Goal: Task Accomplishment & Management: Use online tool/utility

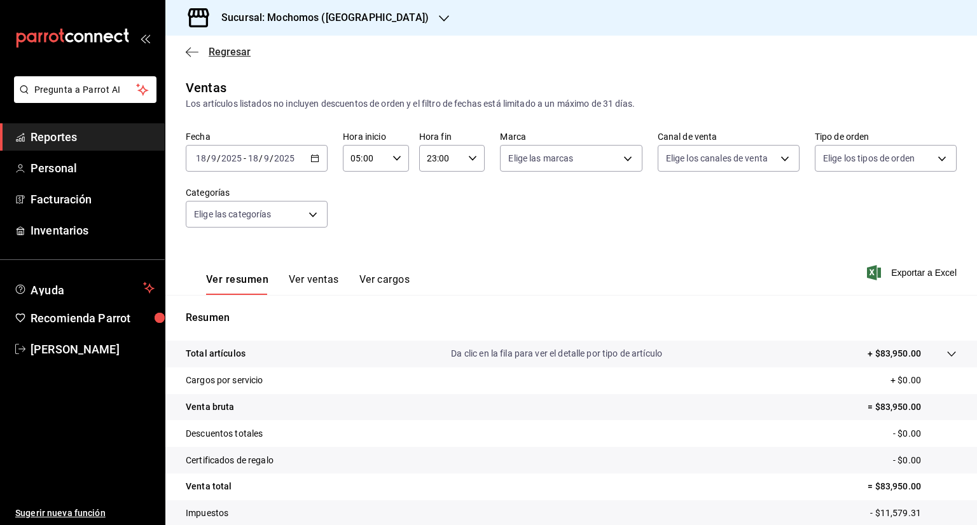
scroll to position [76, 0]
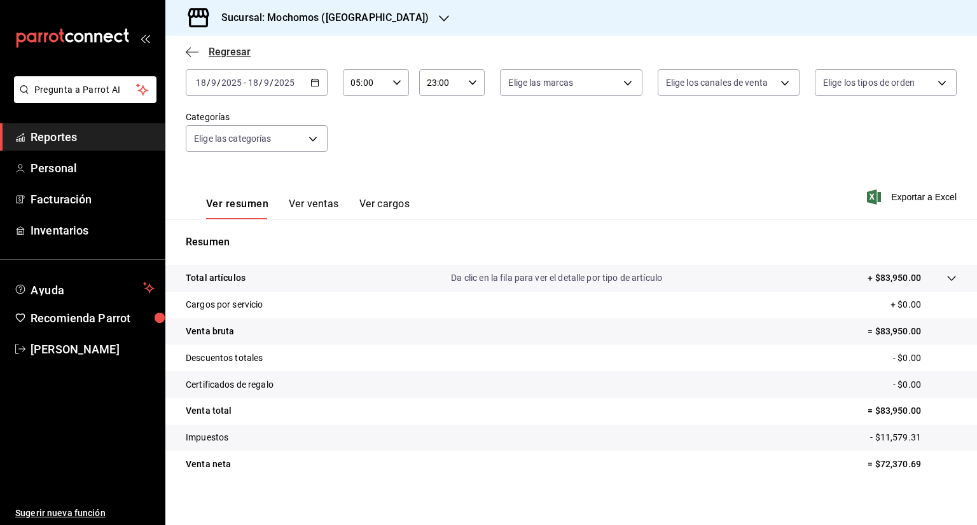
click at [189, 50] on icon "button" at bounding box center [192, 51] width 13 height 11
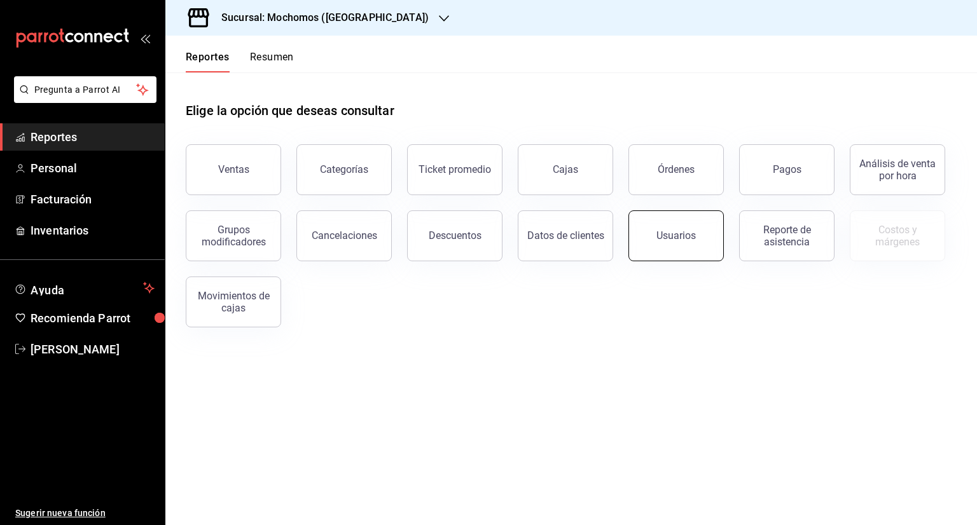
click at [695, 234] on button "Usuarios" at bounding box center [675, 235] width 95 height 51
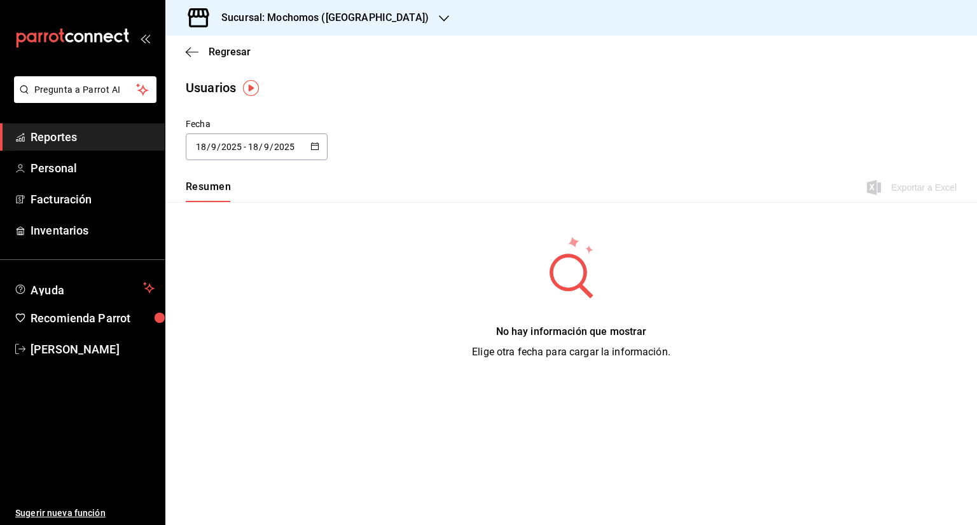
click at [313, 145] on \(Stroke\) "button" at bounding box center [315, 145] width 7 height 1
click at [234, 195] on li "Hoy" at bounding box center [246, 187] width 120 height 29
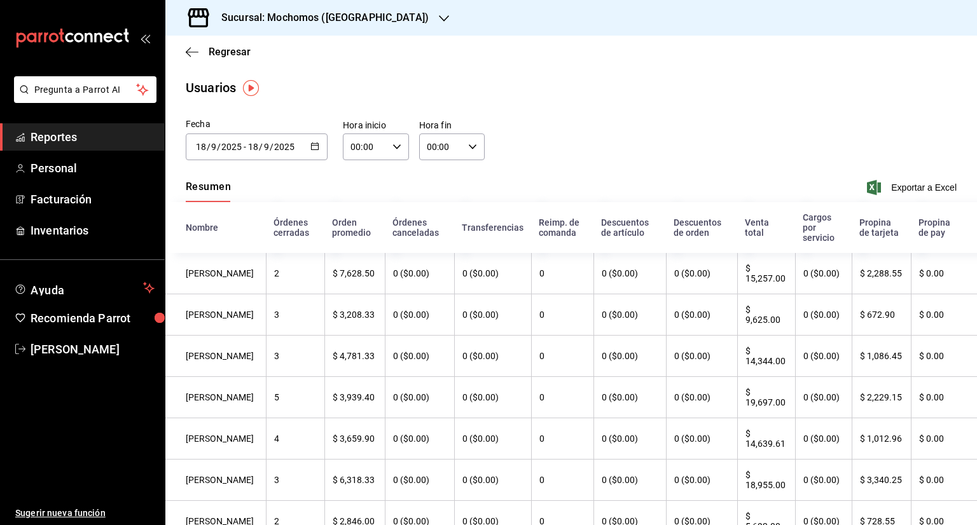
click at [394, 149] on icon "button" at bounding box center [396, 146] width 9 height 9
click at [357, 214] on span "01" at bounding box center [357, 210] width 12 height 10
type input "01:00"
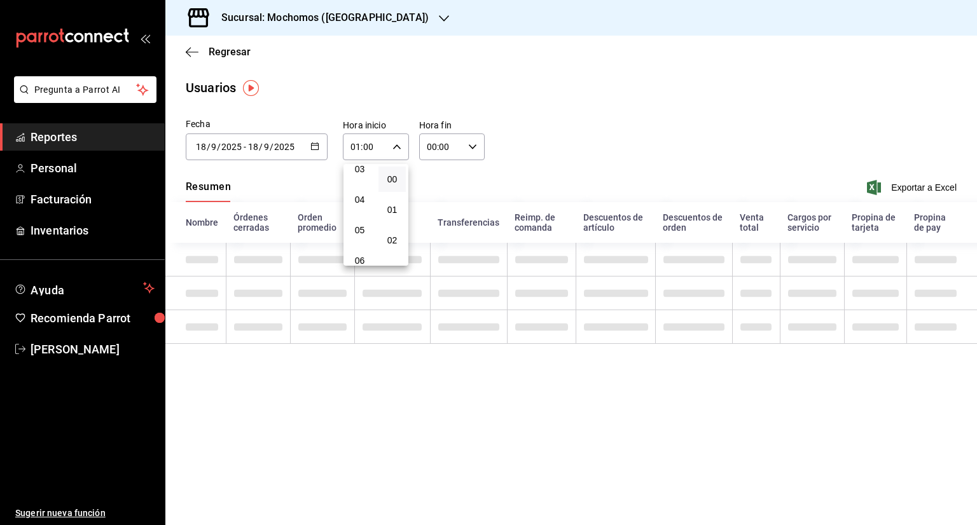
scroll to position [127, 0]
click at [357, 214] on button "05" at bounding box center [359, 204] width 27 height 25
type input "05:00"
click at [357, 214] on button "05" at bounding box center [359, 204] width 28 height 25
click at [463, 153] on div at bounding box center [488, 262] width 977 height 525
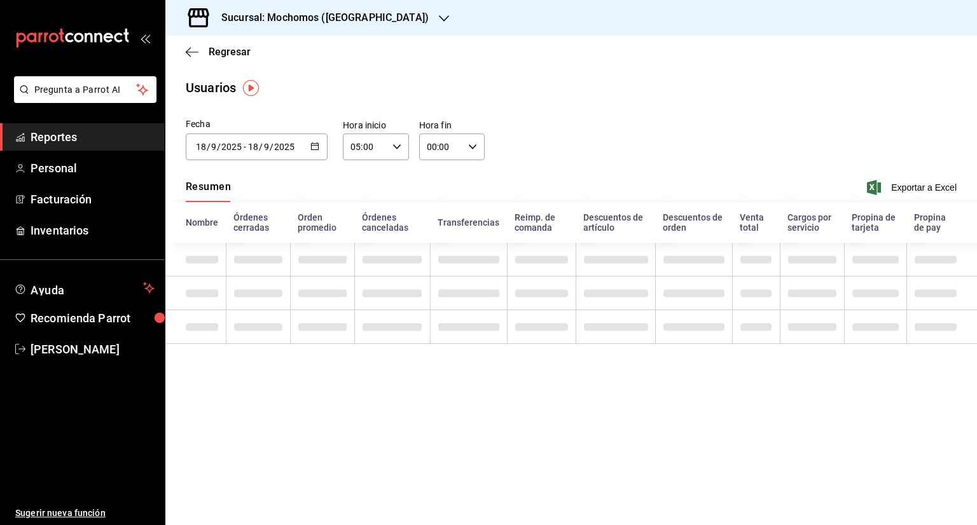
click at [469, 152] on div "00:00 Hora fin" at bounding box center [452, 147] width 66 height 27
click at [429, 178] on span "00" at bounding box center [435, 179] width 13 height 10
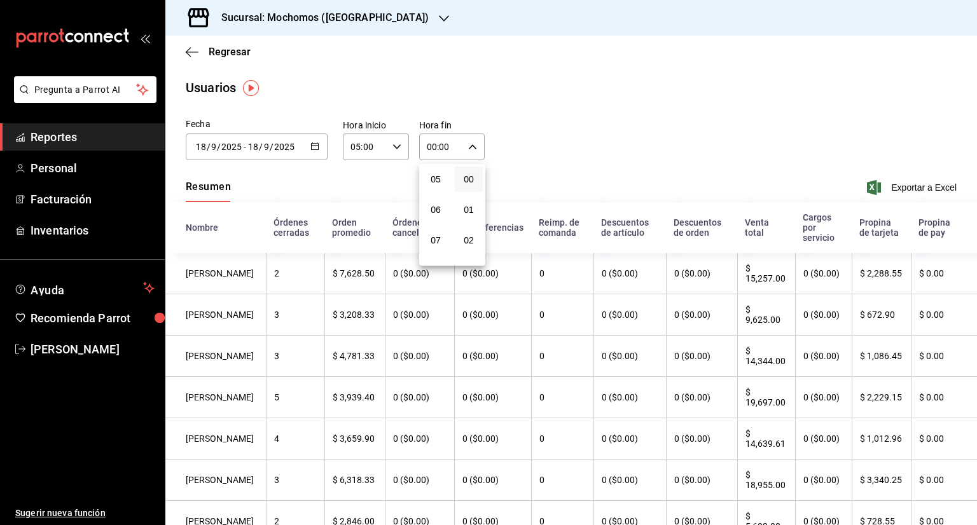
click at [429, 178] on span "05" at bounding box center [435, 179] width 13 height 10
type input "05:00"
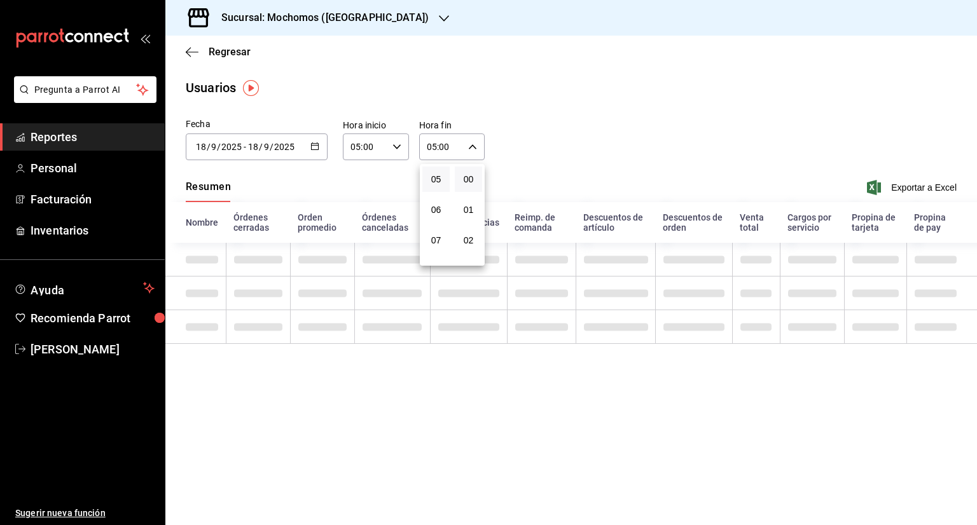
click at [429, 178] on button "05" at bounding box center [435, 179] width 27 height 25
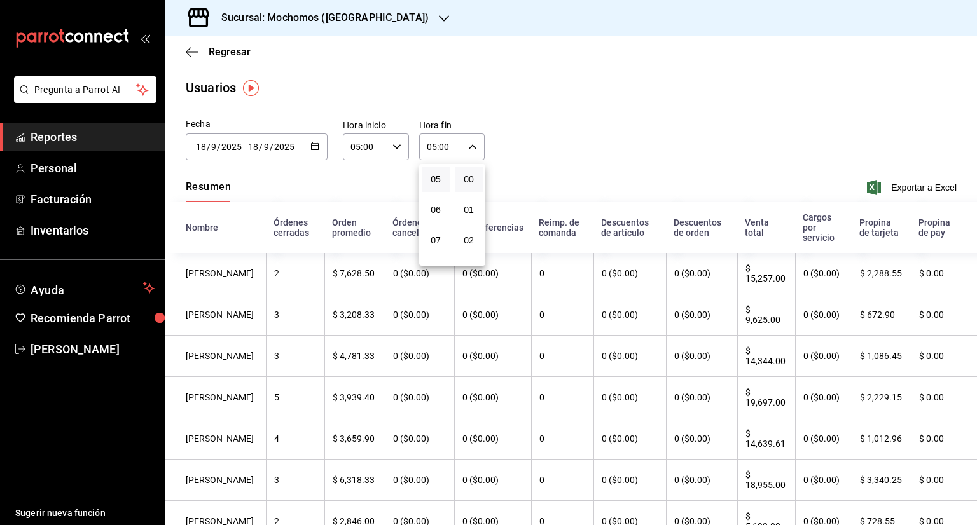
click at [618, 150] on div at bounding box center [488, 262] width 977 height 525
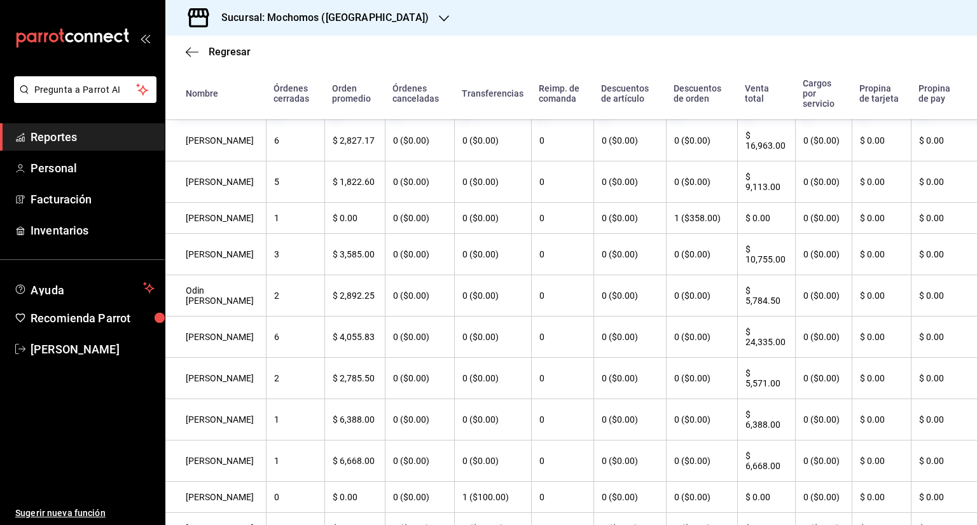
scroll to position [507, 0]
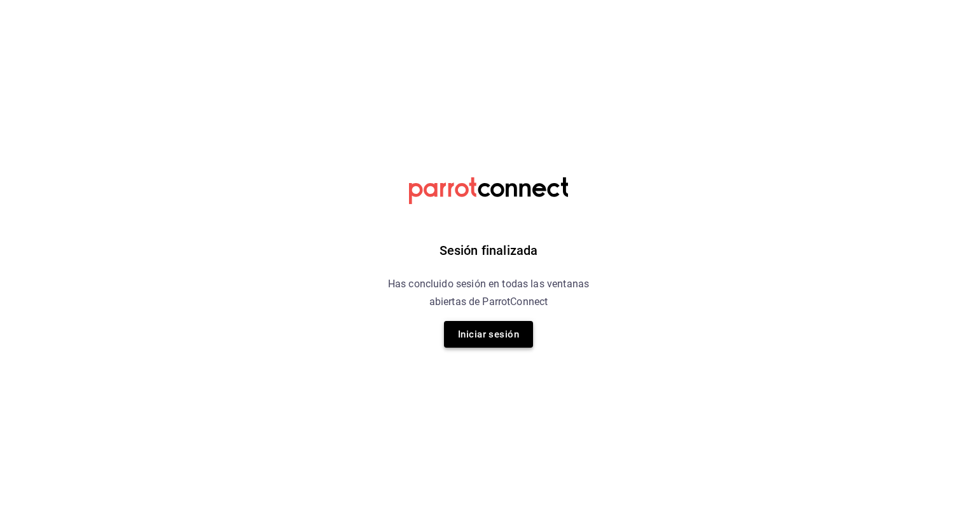
click at [497, 337] on button "Iniciar sesión" at bounding box center [488, 334] width 89 height 27
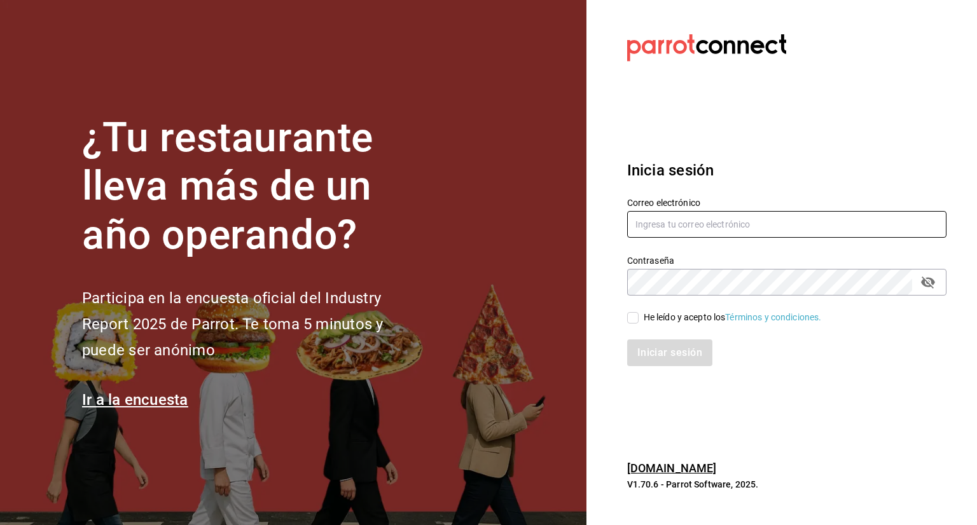
click at [725, 233] on input "text" at bounding box center [786, 224] width 319 height 27
type input "edson.urban@grupocosteno.com"
click at [629, 319] on input "He leído y acepto los Términos y condiciones." at bounding box center [632, 317] width 11 height 11
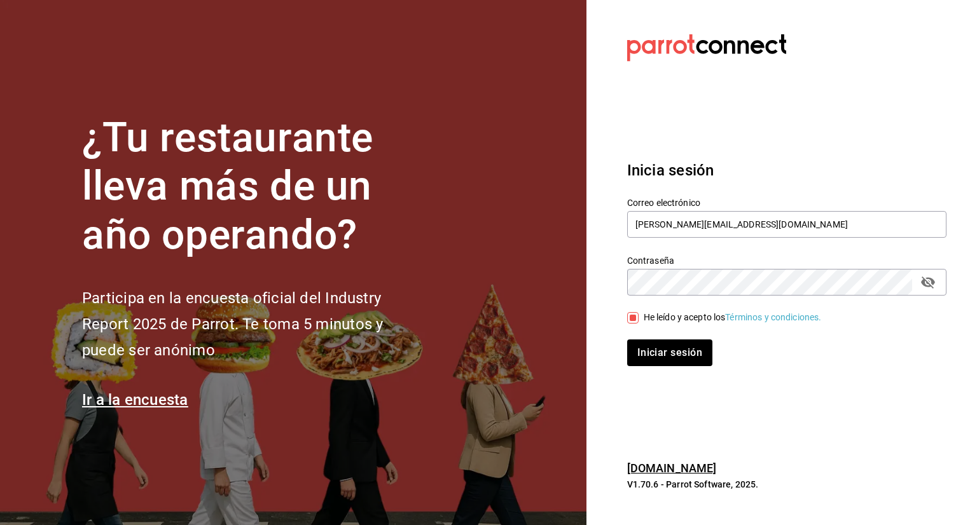
click at [629, 319] on input "He leído y acepto los Términos y condiciones." at bounding box center [632, 317] width 11 height 11
click at [634, 321] on input "He leído y acepto los Términos y condiciones." at bounding box center [632, 317] width 11 height 11
checkbox input "true"
click at [654, 341] on button "Iniciar sesión" at bounding box center [670, 353] width 86 height 27
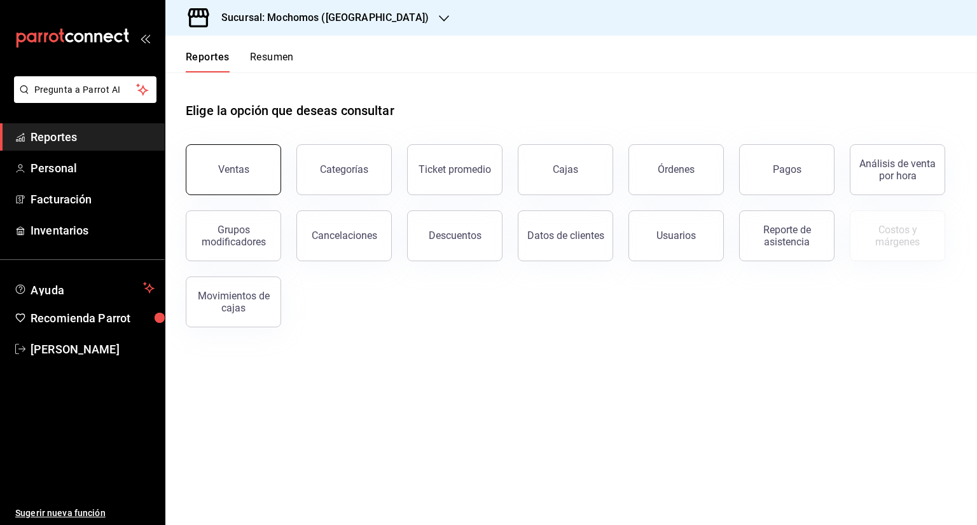
click at [212, 170] on button "Ventas" at bounding box center [233, 169] width 95 height 51
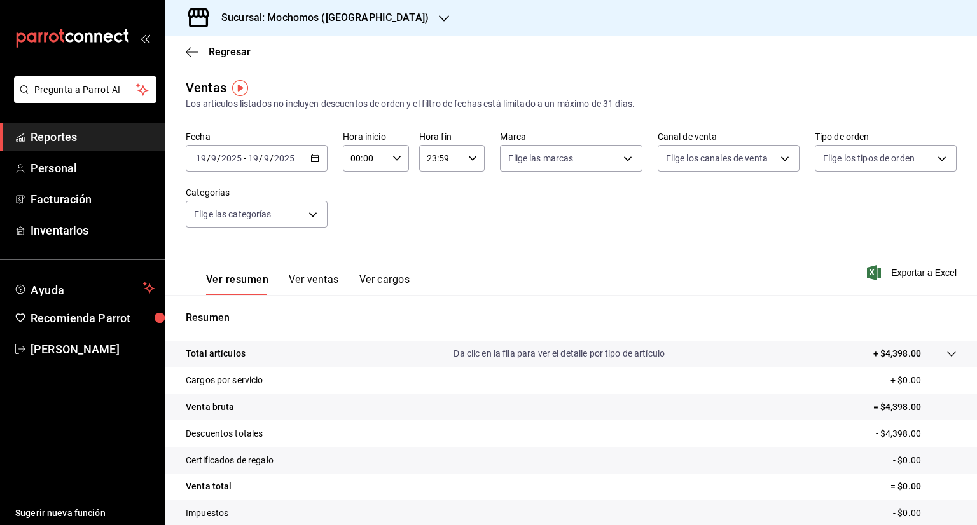
click at [310, 158] on icon "button" at bounding box center [314, 158] width 9 height 9
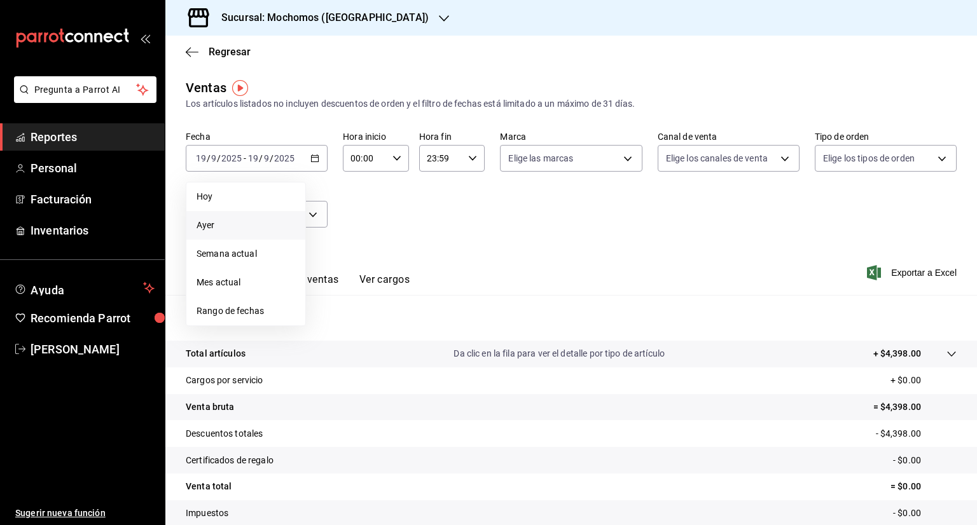
click at [249, 219] on span "Ayer" at bounding box center [245, 225] width 99 height 13
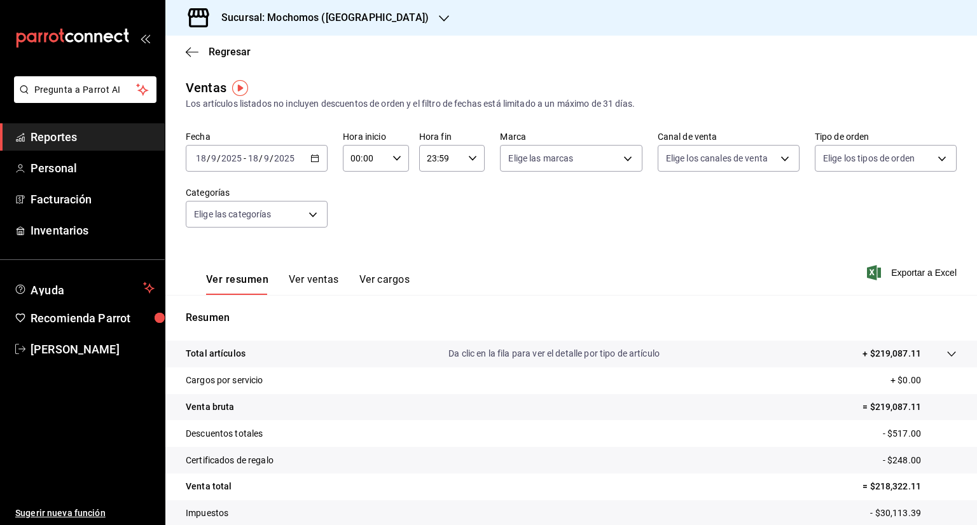
click at [392, 160] on icon "button" at bounding box center [396, 158] width 9 height 9
click at [355, 224] on span "01" at bounding box center [357, 221] width 12 height 10
type input "01:00"
click at [355, 221] on span "05" at bounding box center [357, 216] width 12 height 10
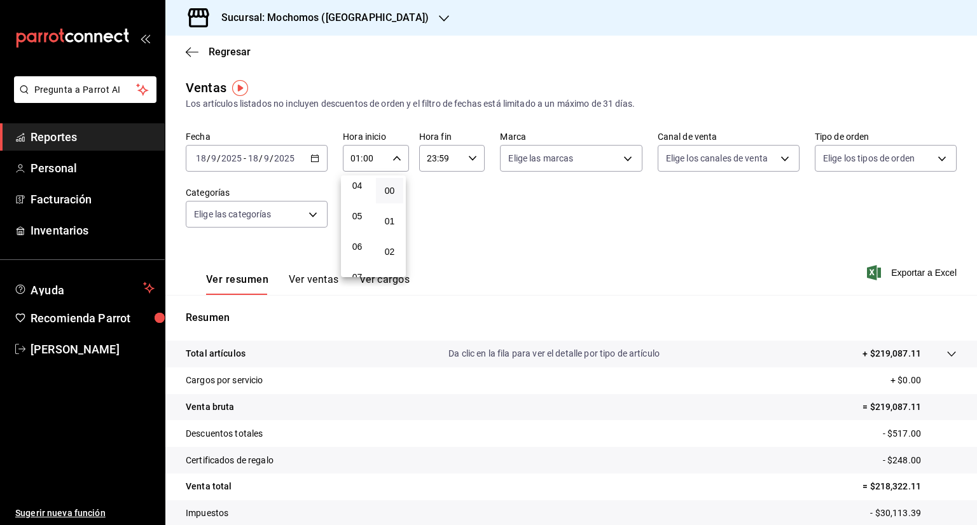
type input "05:00"
click at [462, 158] on div at bounding box center [488, 262] width 977 height 525
click at [468, 158] on icon "button" at bounding box center [472, 158] width 9 height 9
click at [429, 189] on button "21" at bounding box center [431, 200] width 27 height 25
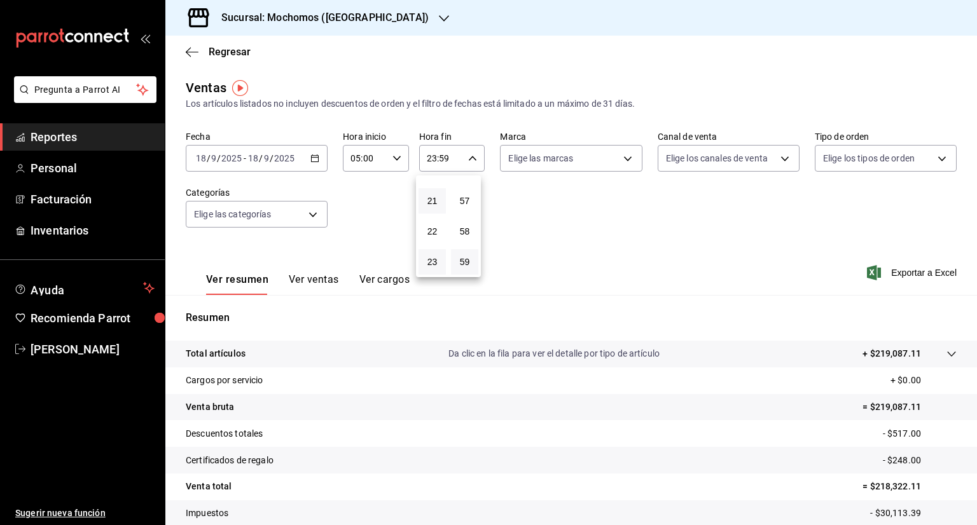
type input "21:59"
click at [422, 195] on button "21" at bounding box center [431, 200] width 27 height 25
click at [425, 219] on button "22" at bounding box center [431, 231] width 27 height 25
click at [430, 228] on span "22" at bounding box center [432, 231] width 12 height 10
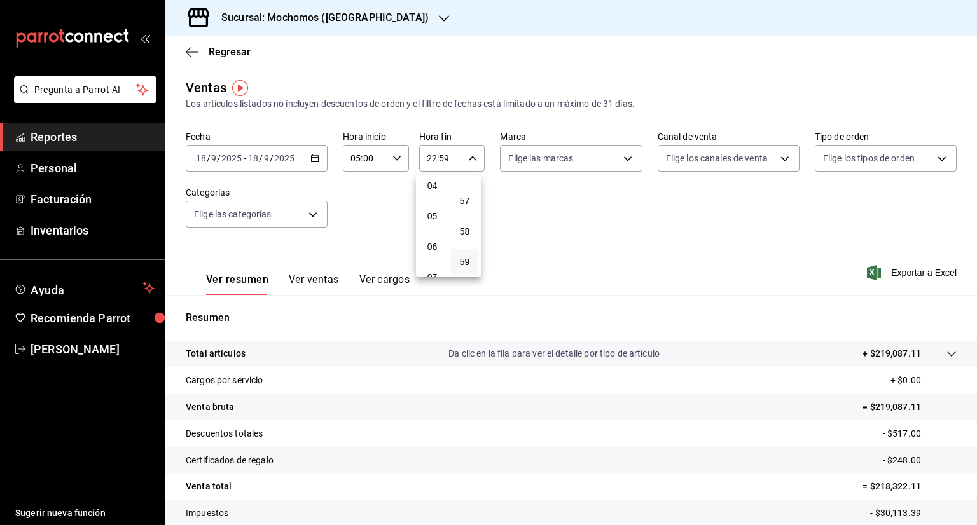
click at [430, 228] on button "05" at bounding box center [431, 215] width 27 height 25
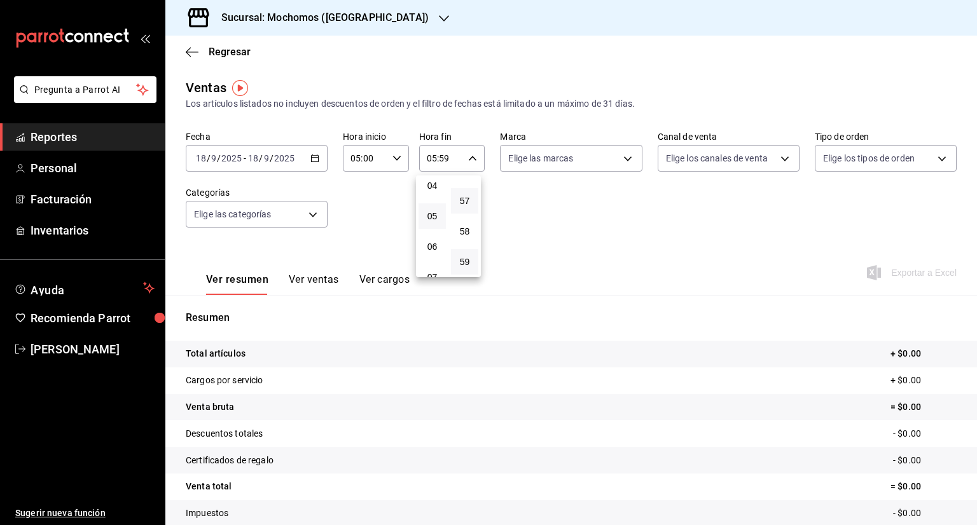
click at [460, 193] on button "57" at bounding box center [464, 200] width 27 height 25
type input "05:57"
click at [460, 193] on span "00" at bounding box center [464, 191] width 12 height 10
type input "05:00"
click at [735, 232] on div at bounding box center [488, 262] width 977 height 525
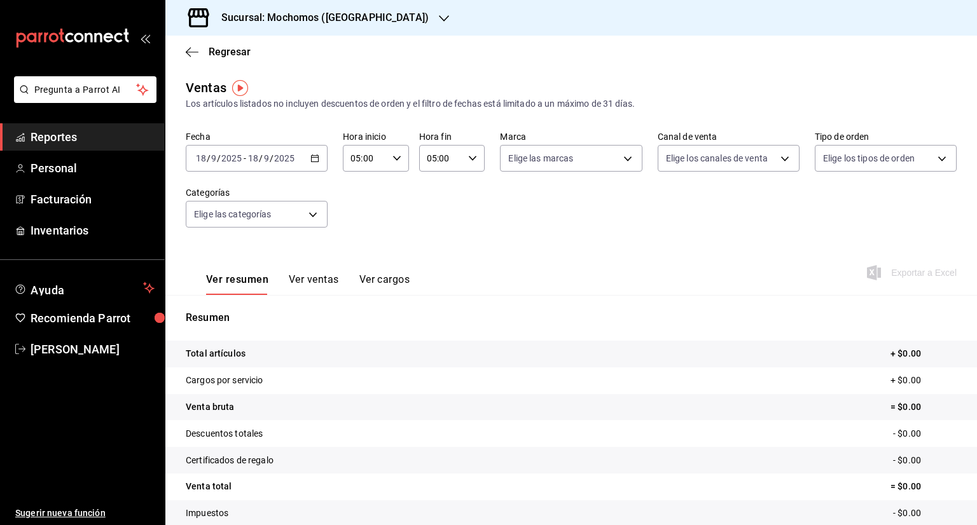
click at [303, 159] on div "2025-09-18 18 / 9 / 2025 - 2025-09-18 18 / 9 / 2025" at bounding box center [257, 158] width 142 height 27
click at [313, 158] on icon "button" at bounding box center [314, 158] width 9 height 9
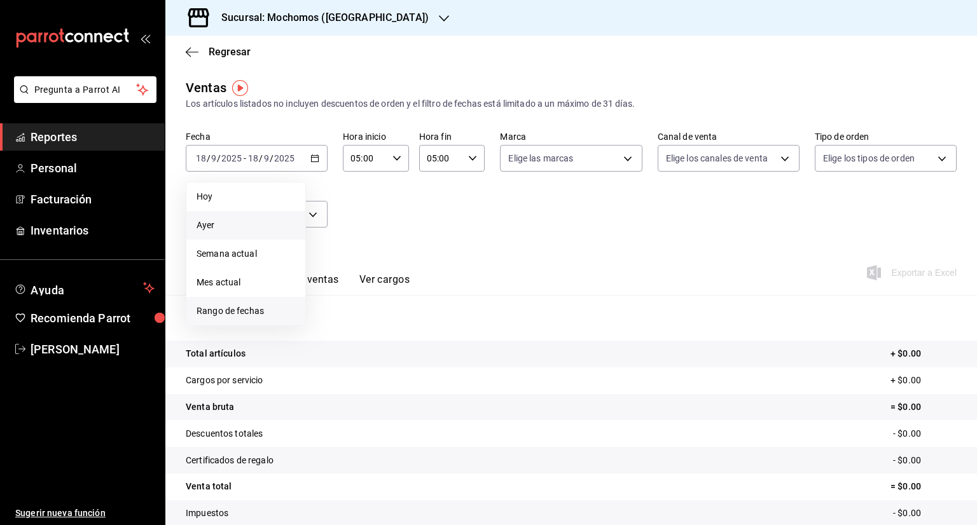
click at [239, 306] on span "Rango de fechas" at bounding box center [245, 311] width 99 height 13
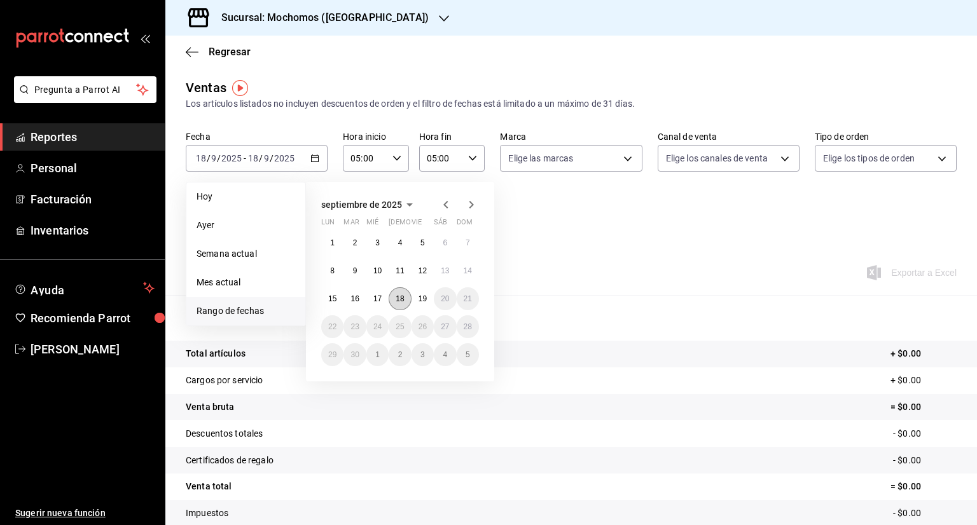
click at [401, 298] on abbr "18" at bounding box center [399, 298] width 8 height 9
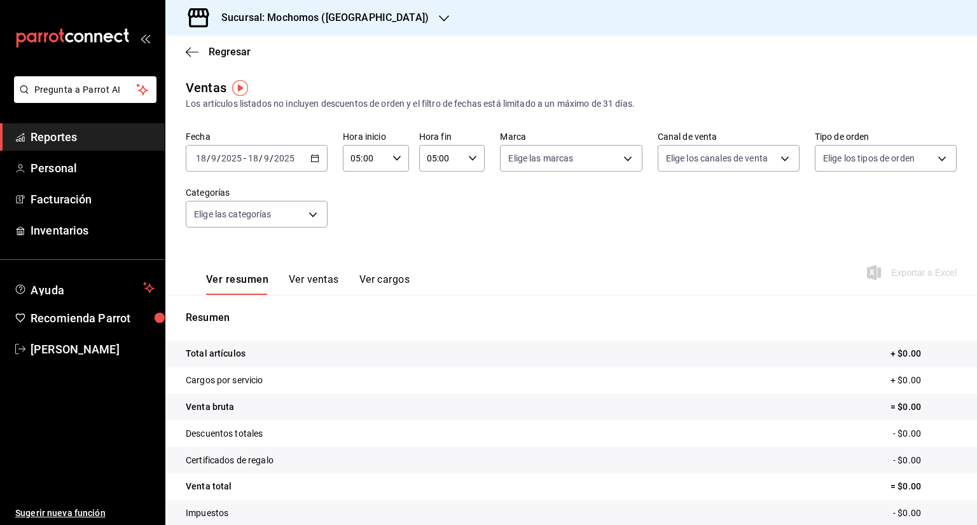
click at [312, 154] on icon "button" at bounding box center [314, 158] width 9 height 9
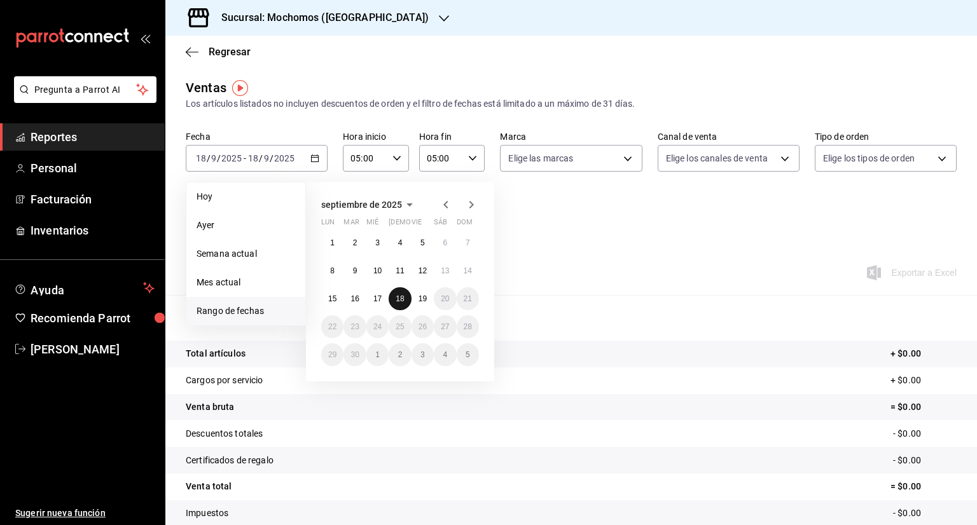
click at [395, 293] on button "18" at bounding box center [399, 298] width 22 height 23
click at [419, 296] on abbr "19" at bounding box center [422, 298] width 8 height 9
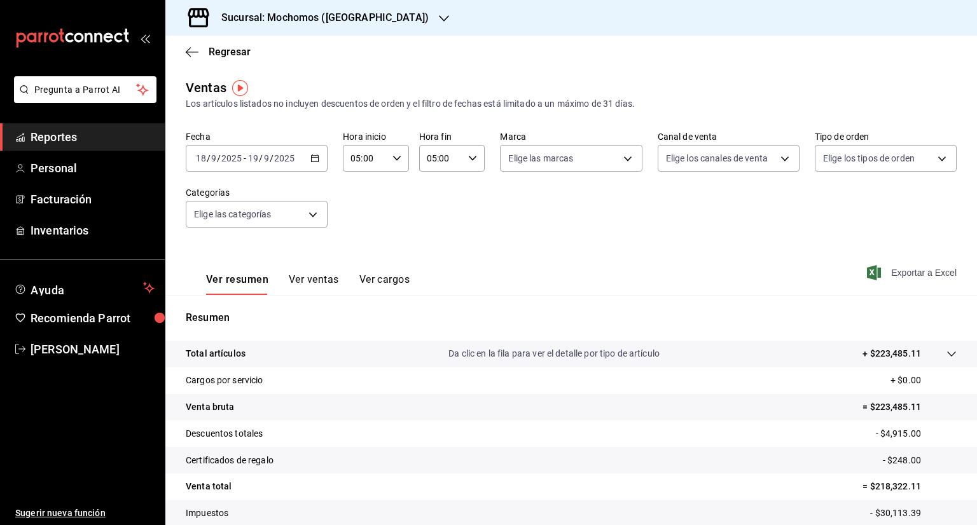
click at [875, 275] on span "Exportar a Excel" at bounding box center [912, 272] width 87 height 15
click at [190, 53] on icon "button" at bounding box center [192, 51] width 13 height 11
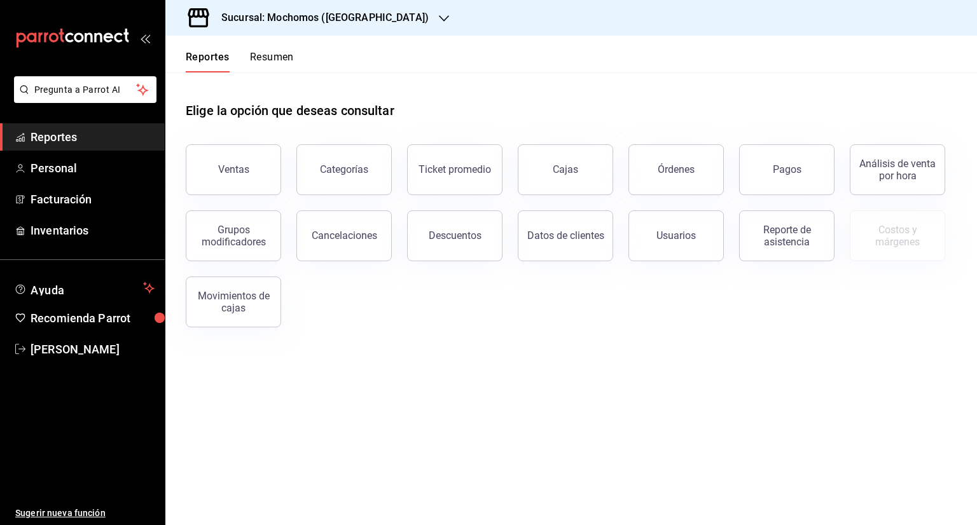
click at [503, 231] on div "Datos de clientes" at bounding box center [557, 228] width 111 height 66
click at [476, 237] on div "Descuentos" at bounding box center [455, 236] width 53 height 12
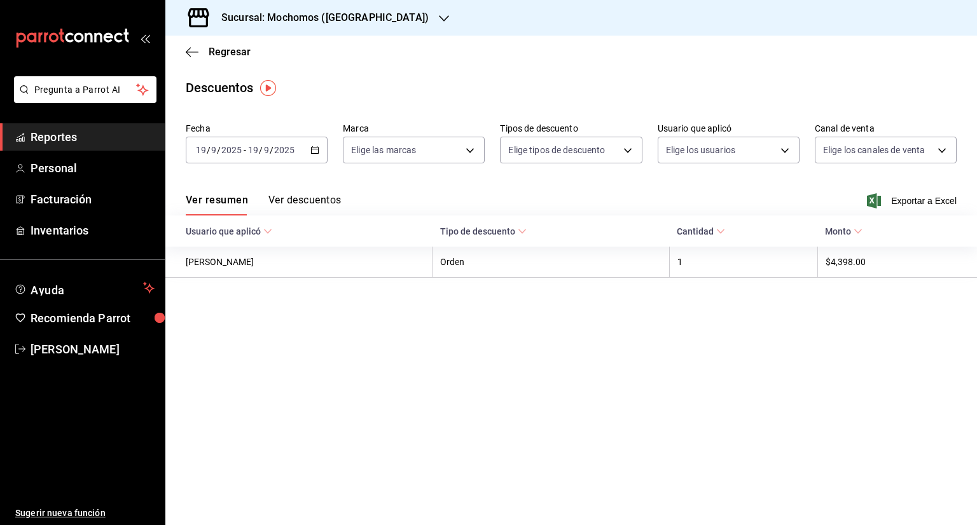
click at [313, 148] on icon "button" at bounding box center [314, 150] width 9 height 9
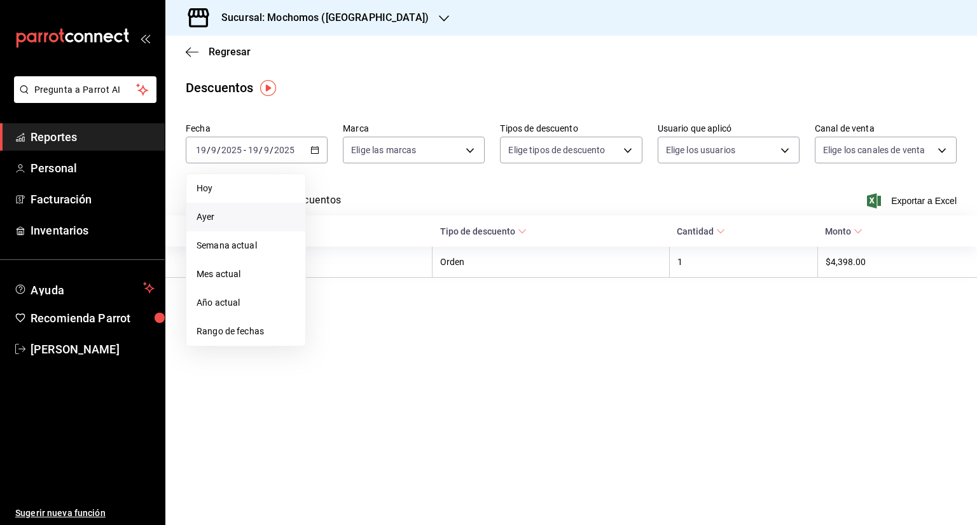
click at [264, 213] on span "Ayer" at bounding box center [245, 216] width 99 height 13
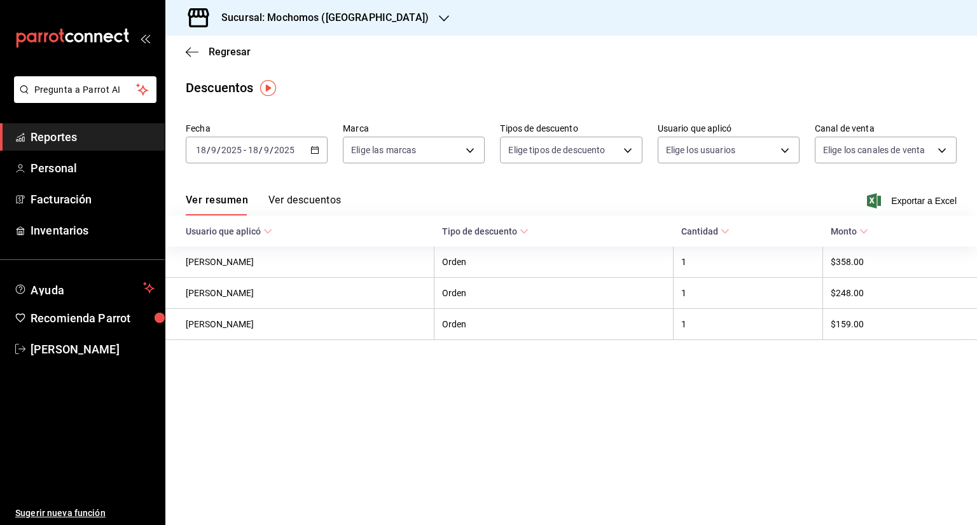
click at [326, 154] on div "2025-09-18 18 / 9 / 2025 - 2025-09-18 18 / 9 / 2025" at bounding box center [257, 150] width 142 height 27
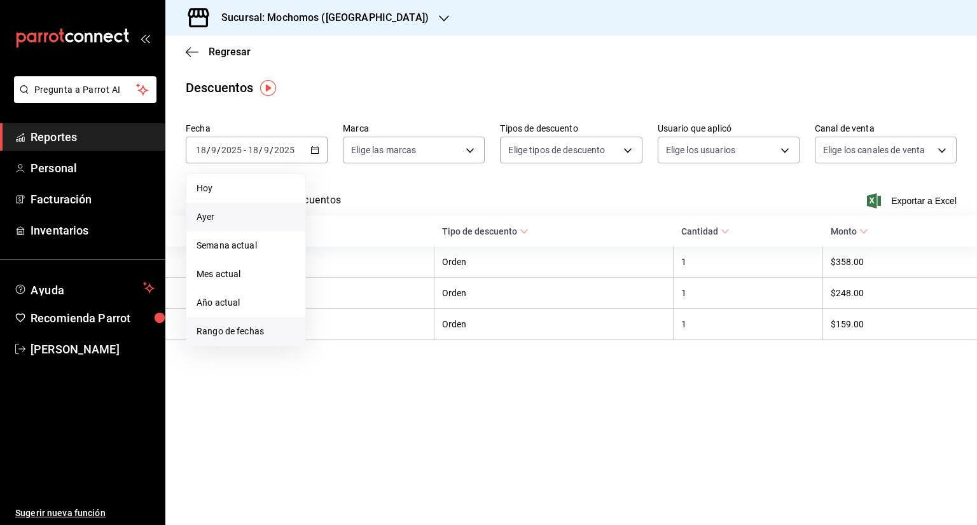
click at [211, 331] on span "Rango de fechas" at bounding box center [245, 331] width 99 height 13
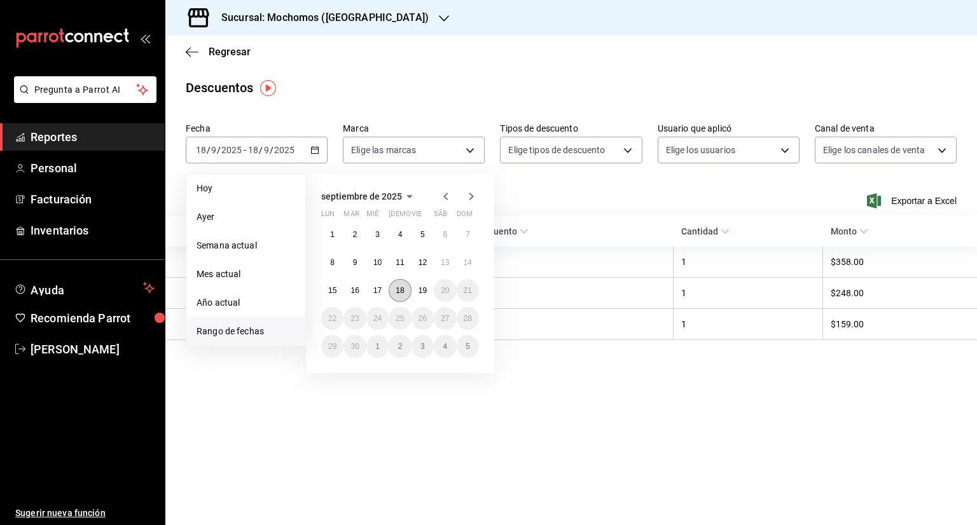
click at [396, 284] on button "18" at bounding box center [399, 290] width 22 height 23
click at [422, 290] on abbr "19" at bounding box center [422, 290] width 8 height 9
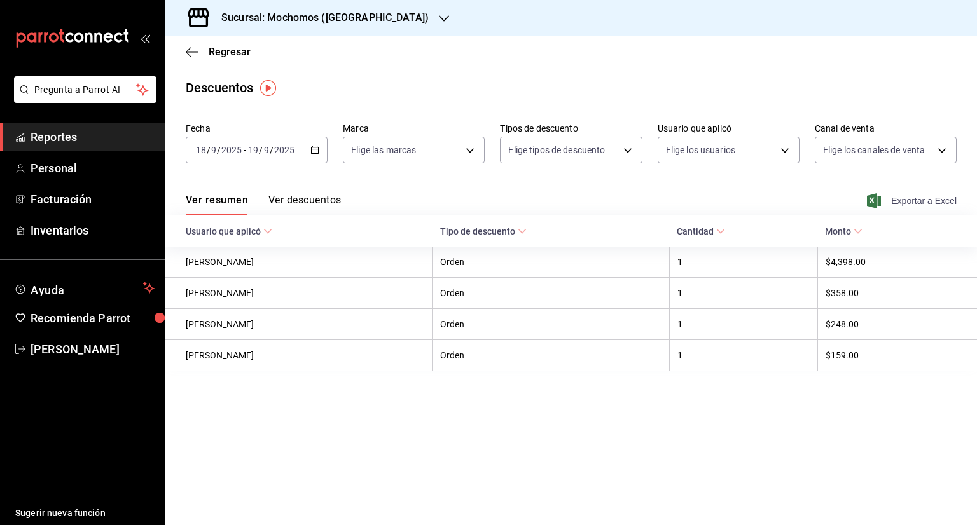
click at [887, 206] on span "Exportar a Excel" at bounding box center [912, 200] width 87 height 15
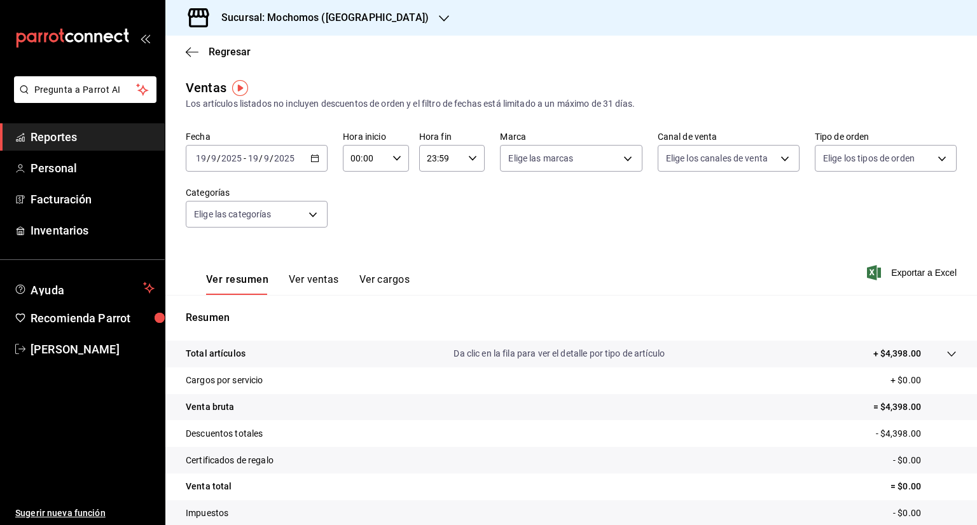
click at [314, 159] on icon "button" at bounding box center [314, 158] width 9 height 9
click at [78, 142] on span "Reportes" at bounding box center [93, 136] width 124 height 17
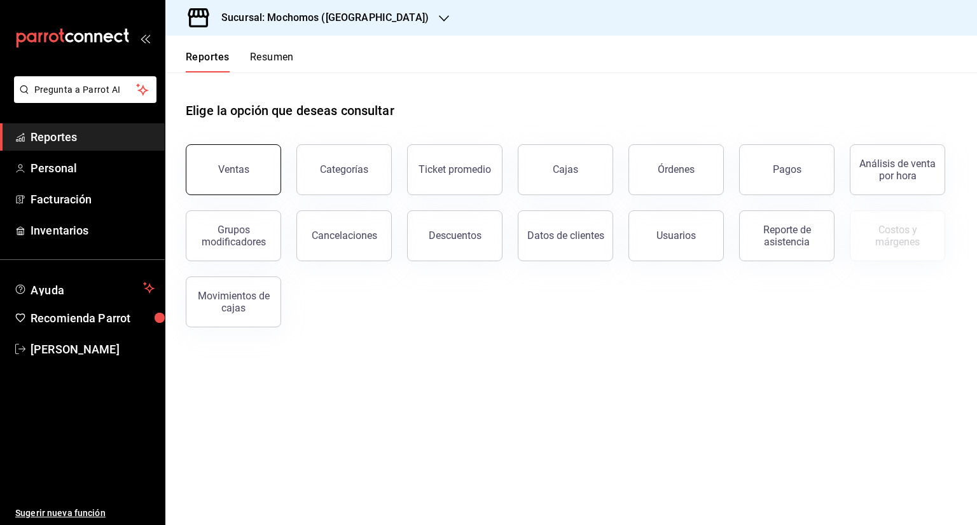
click at [241, 167] on div "Ventas" at bounding box center [233, 169] width 31 height 12
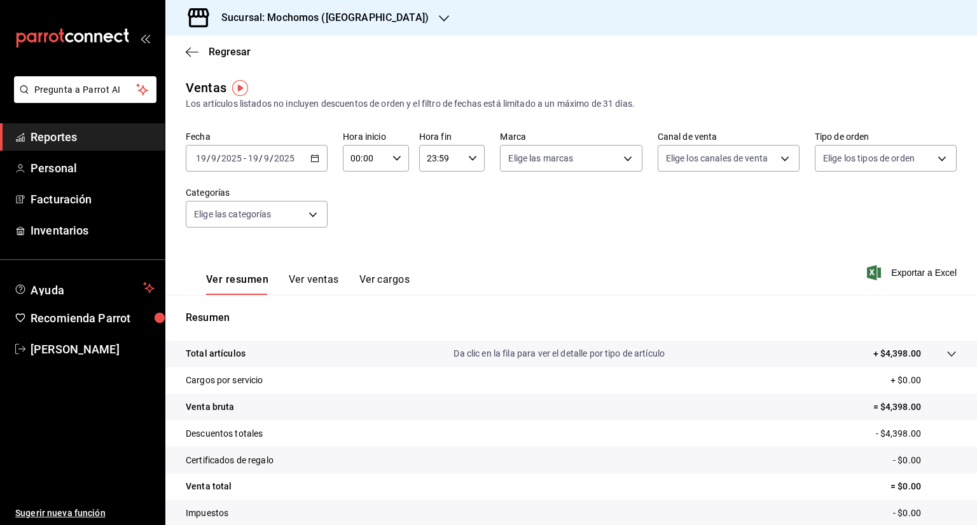
click at [313, 160] on icon "button" at bounding box center [314, 158] width 9 height 9
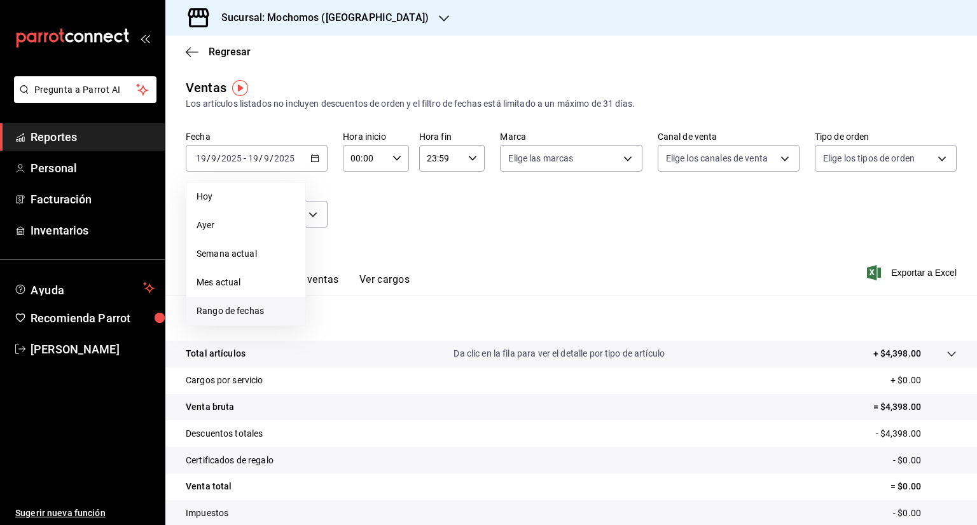
click at [250, 308] on span "Rango de fechas" at bounding box center [245, 311] width 99 height 13
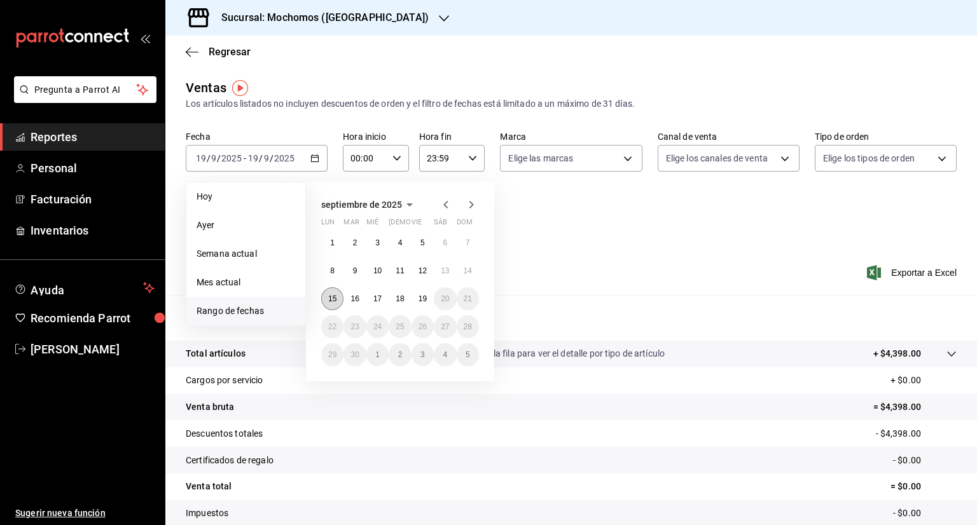
click at [331, 306] on button "15" at bounding box center [332, 298] width 22 height 23
click at [331, 298] on abbr "15" at bounding box center [332, 298] width 8 height 9
click at [427, 301] on button "19" at bounding box center [422, 298] width 22 height 23
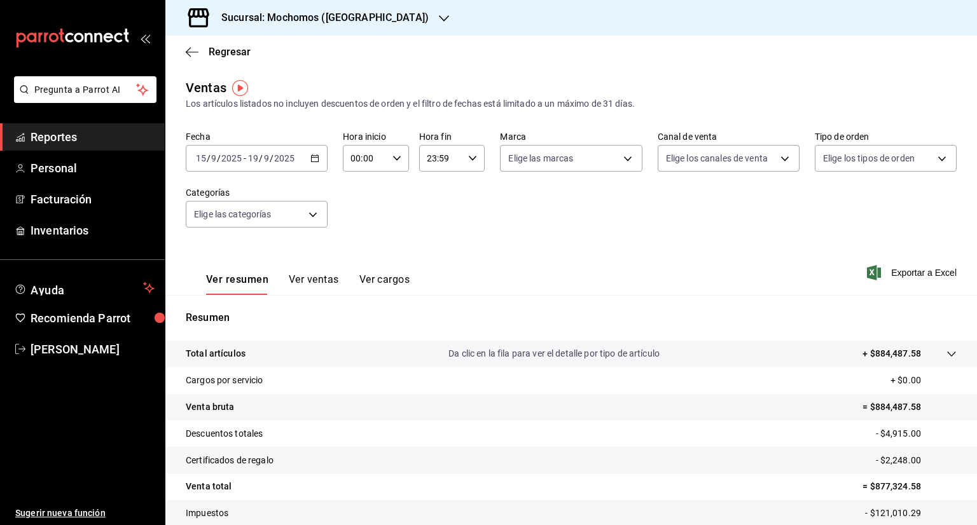
click at [392, 160] on icon "button" at bounding box center [396, 158] width 9 height 9
click at [357, 260] on span "05" at bounding box center [357, 260] width 12 height 10
type input "05:00"
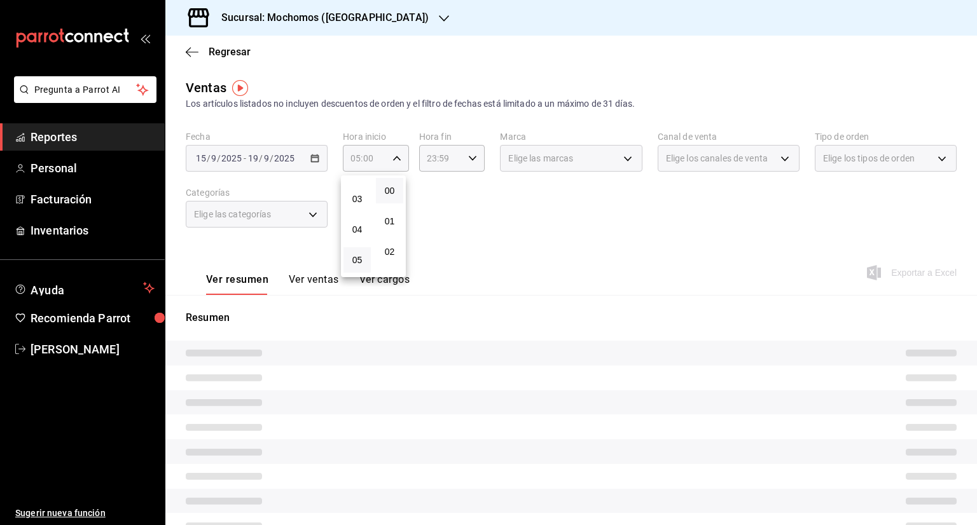
click at [464, 156] on div at bounding box center [488, 262] width 977 height 525
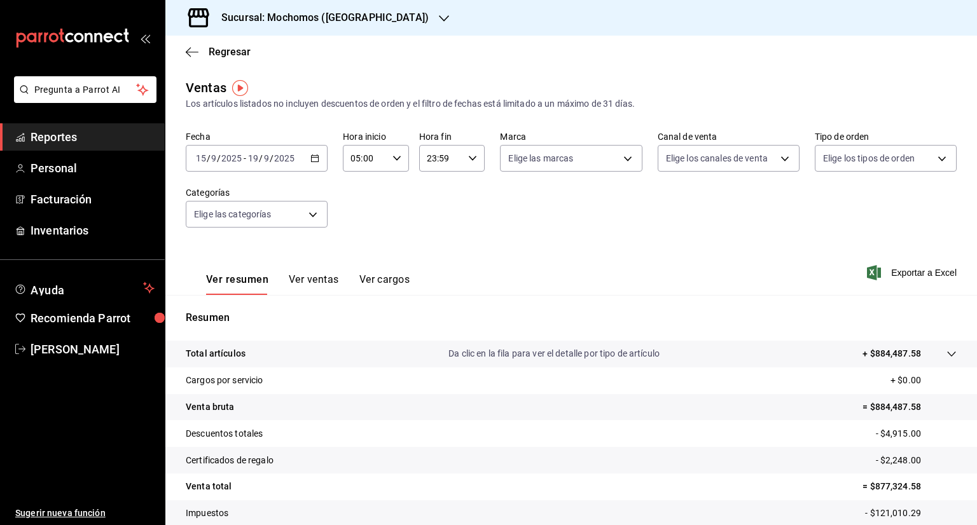
click at [468, 158] on icon "button" at bounding box center [472, 158] width 9 height 9
click at [432, 228] on span "05" at bounding box center [432, 227] width 12 height 10
click at [463, 194] on span "00" at bounding box center [464, 191] width 12 height 10
type input "05:00"
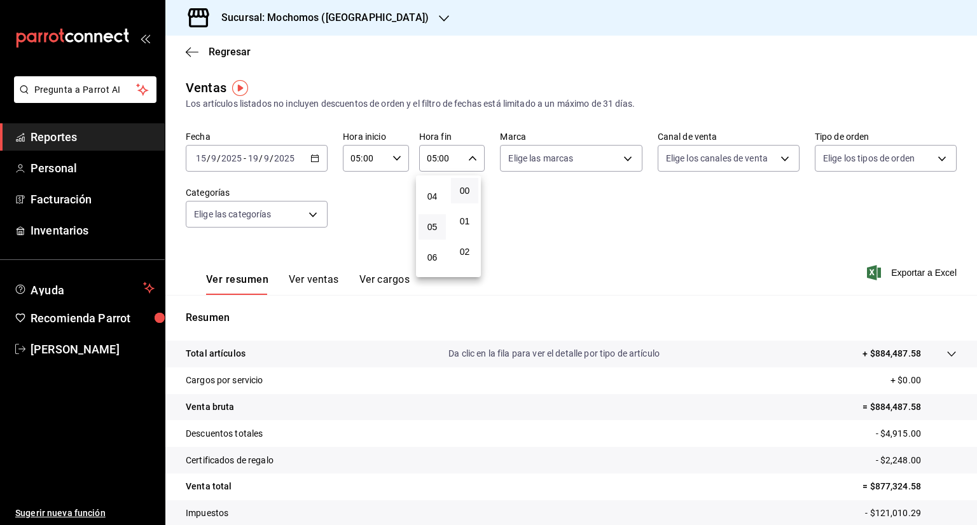
click at [921, 281] on div at bounding box center [488, 262] width 977 height 525
click at [896, 271] on span "Exportar a Excel" at bounding box center [912, 272] width 87 height 15
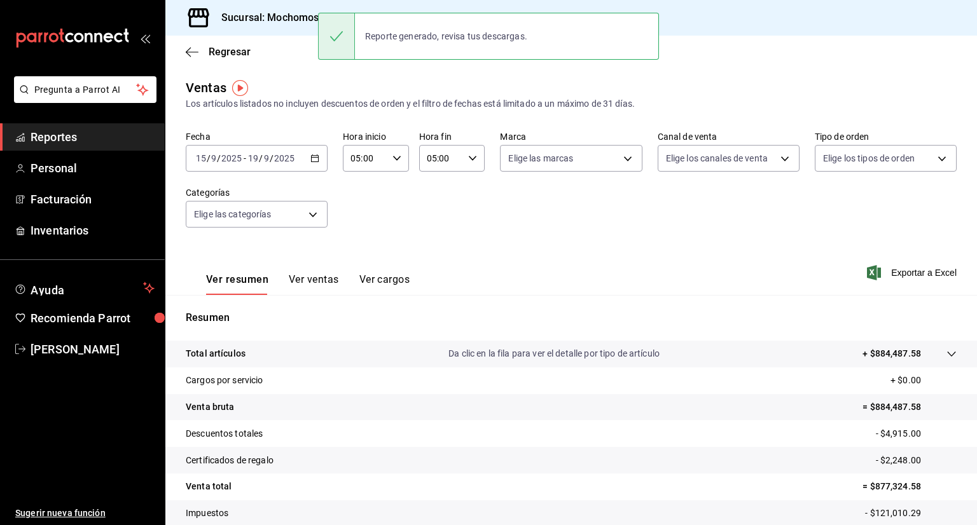
drag, startPoint x: 896, startPoint y: 271, endPoint x: 919, endPoint y: -55, distance: 327.0
click at [919, 0] on html "Pregunta a Parrot AI Reportes Personal Facturación Inventarios Ayuda Recomienda…" at bounding box center [488, 262] width 977 height 525
